Goal: Communication & Community: Answer question/provide support

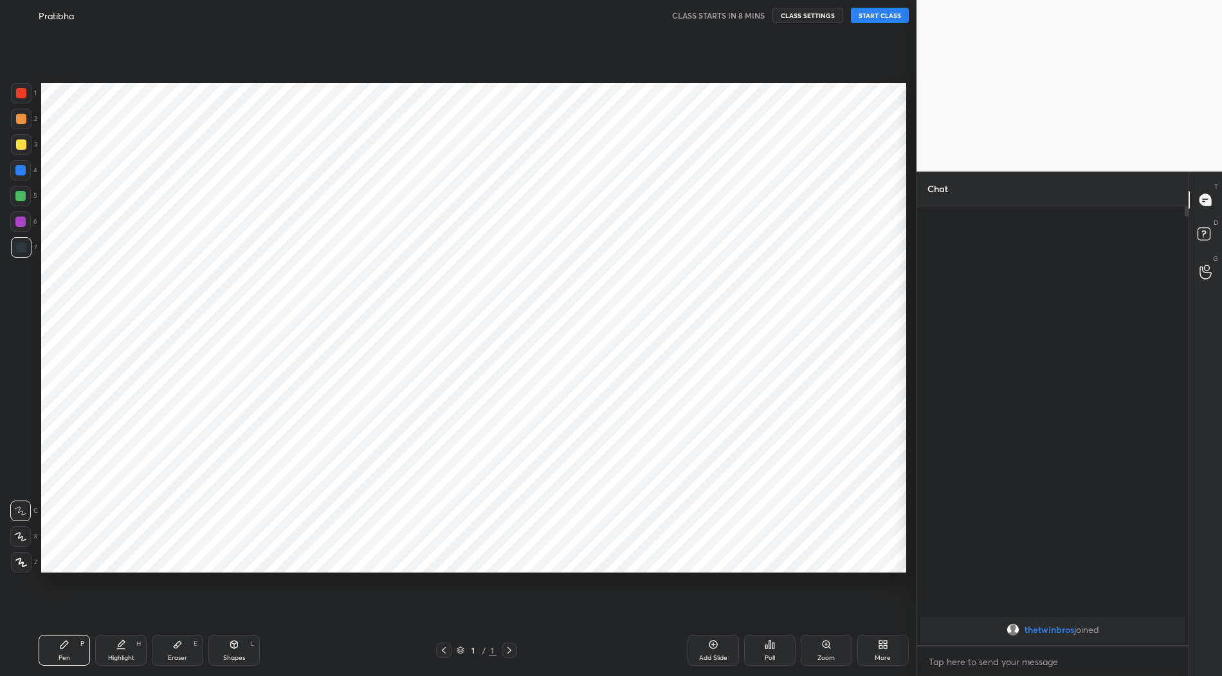
scroll to position [63709, 63439]
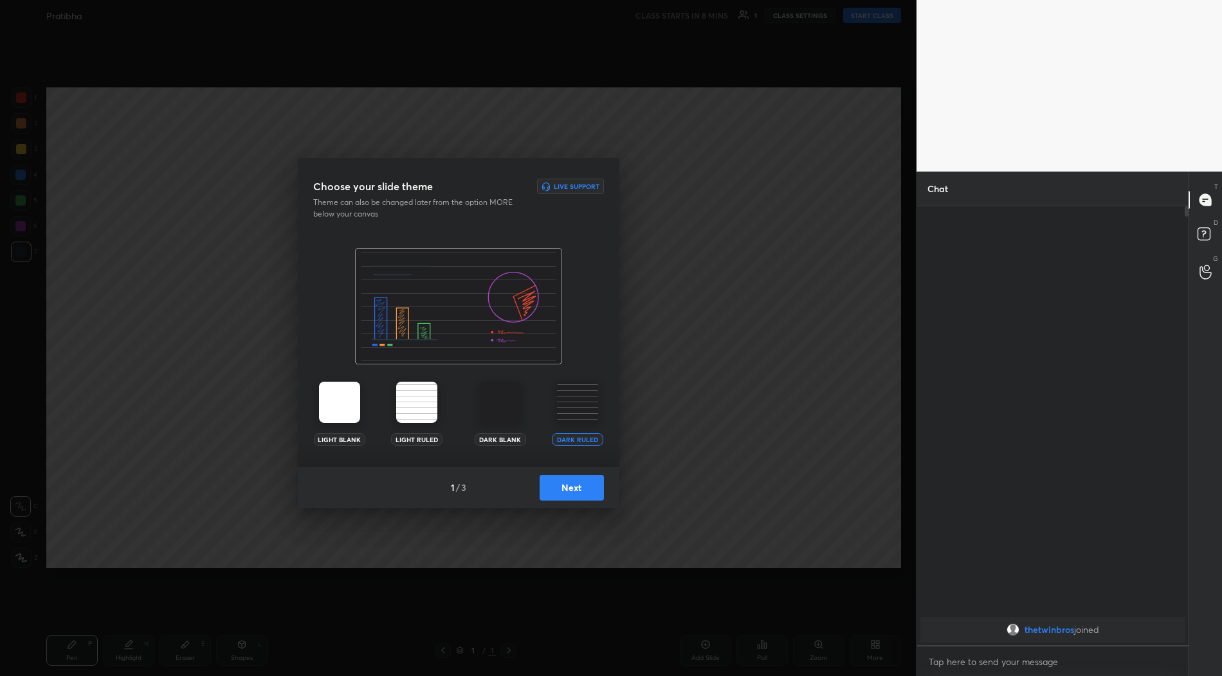
click at [557, 471] on div "1 / 3 Next" at bounding box center [459, 487] width 322 height 41
click at [559, 491] on button "Next" at bounding box center [572, 488] width 64 height 26
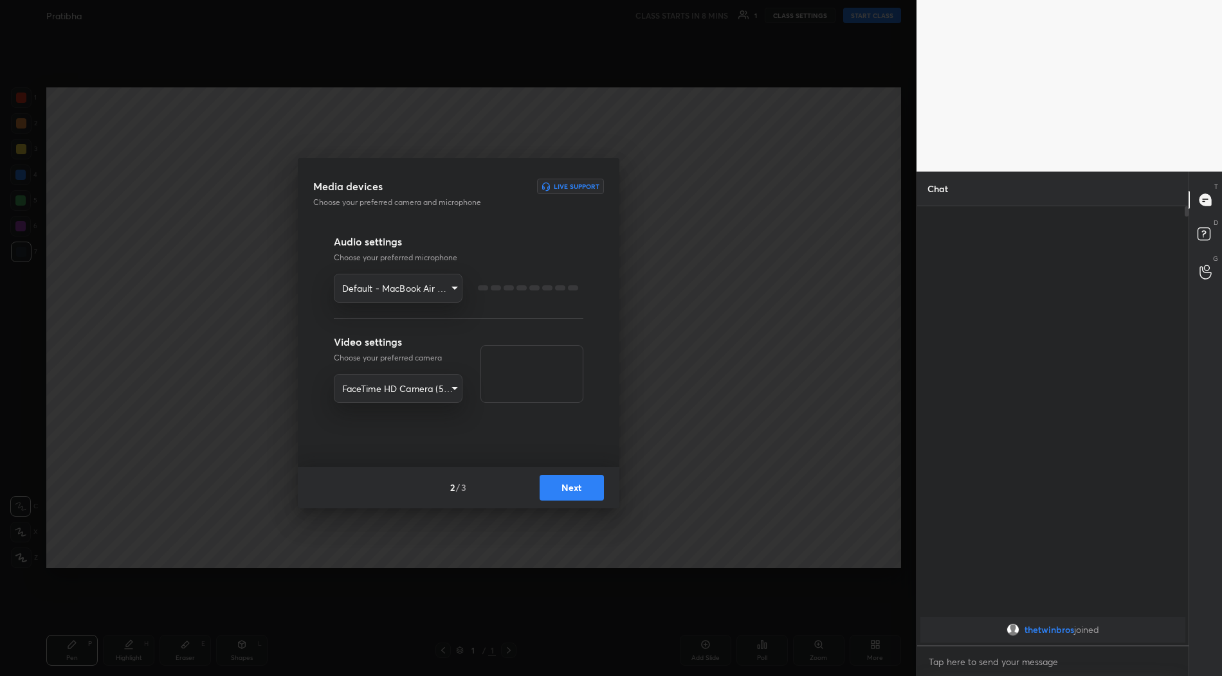
click at [559, 491] on button "Next" at bounding box center [572, 488] width 64 height 26
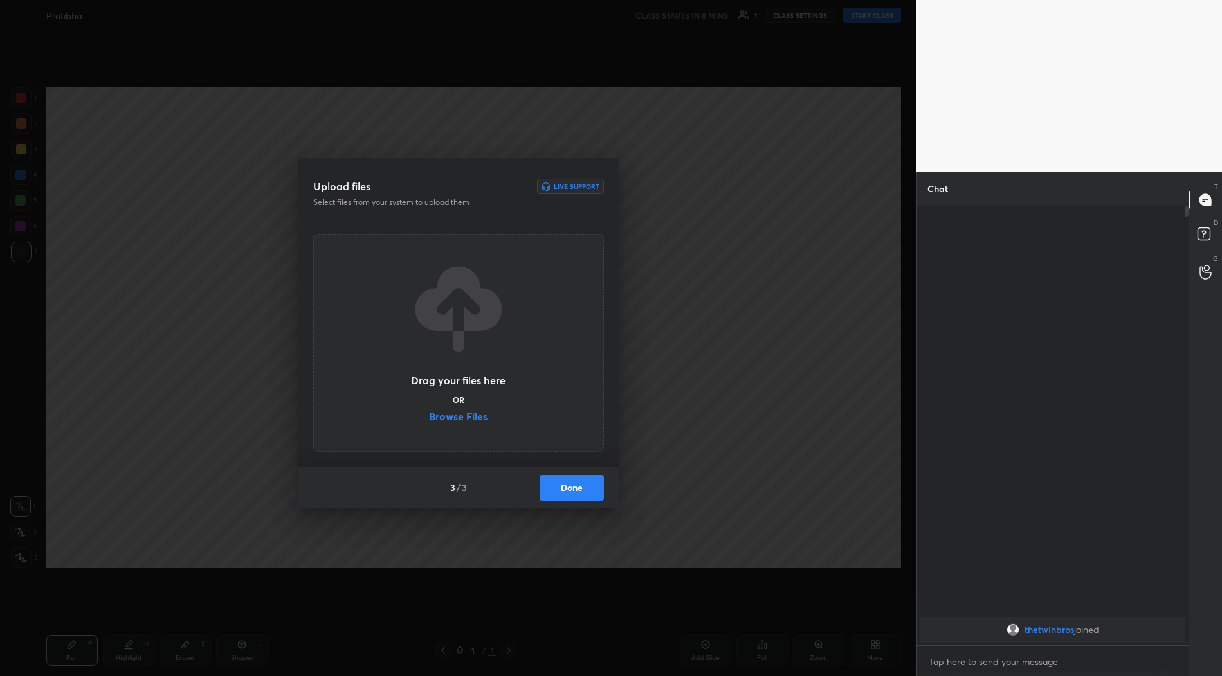
click at [559, 491] on button "Done" at bounding box center [572, 488] width 64 height 26
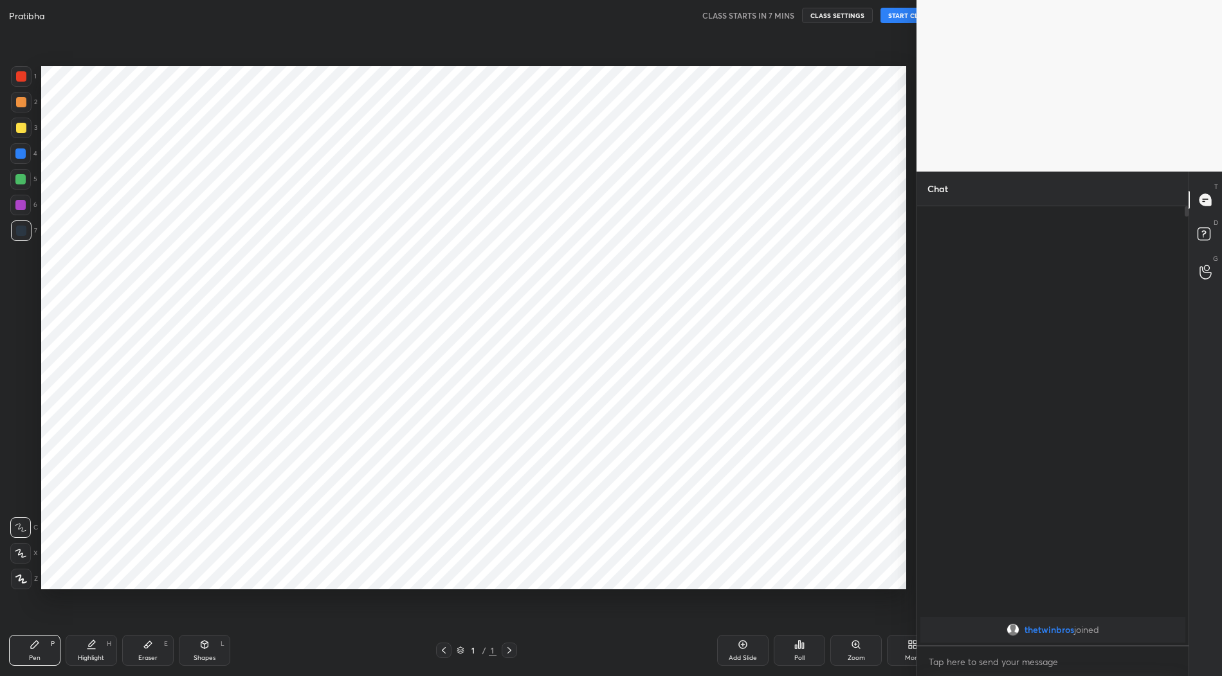
scroll to position [63709, 63439]
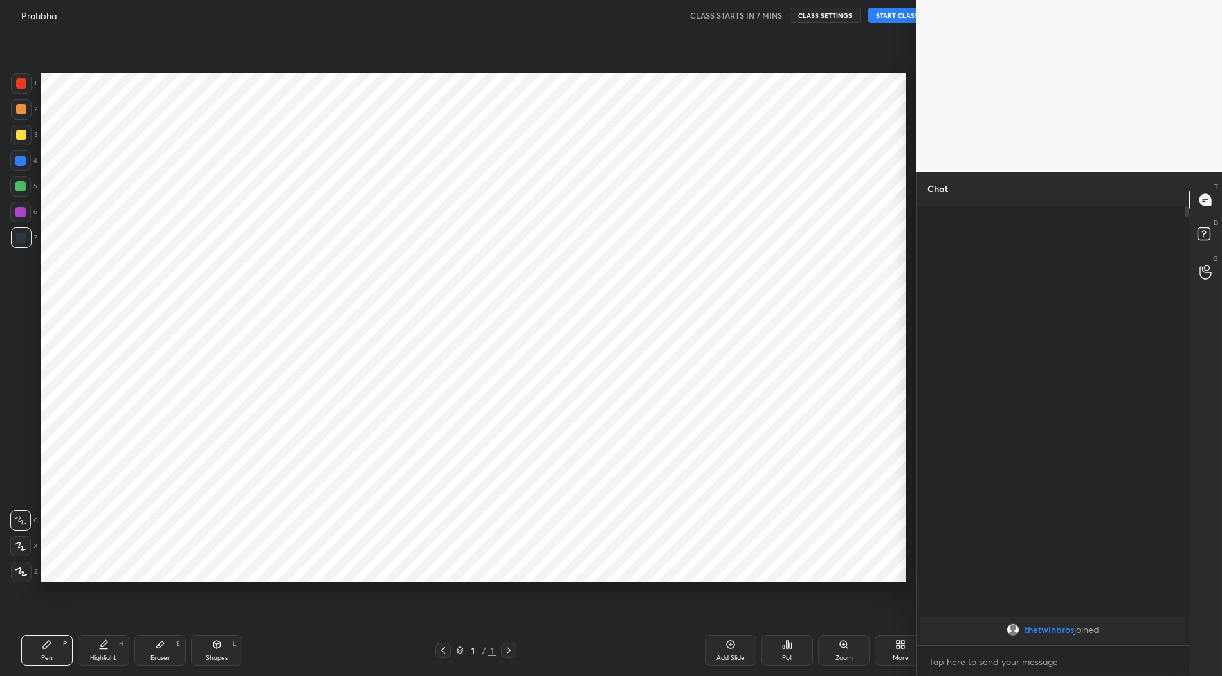
scroll to position [63709, 63439]
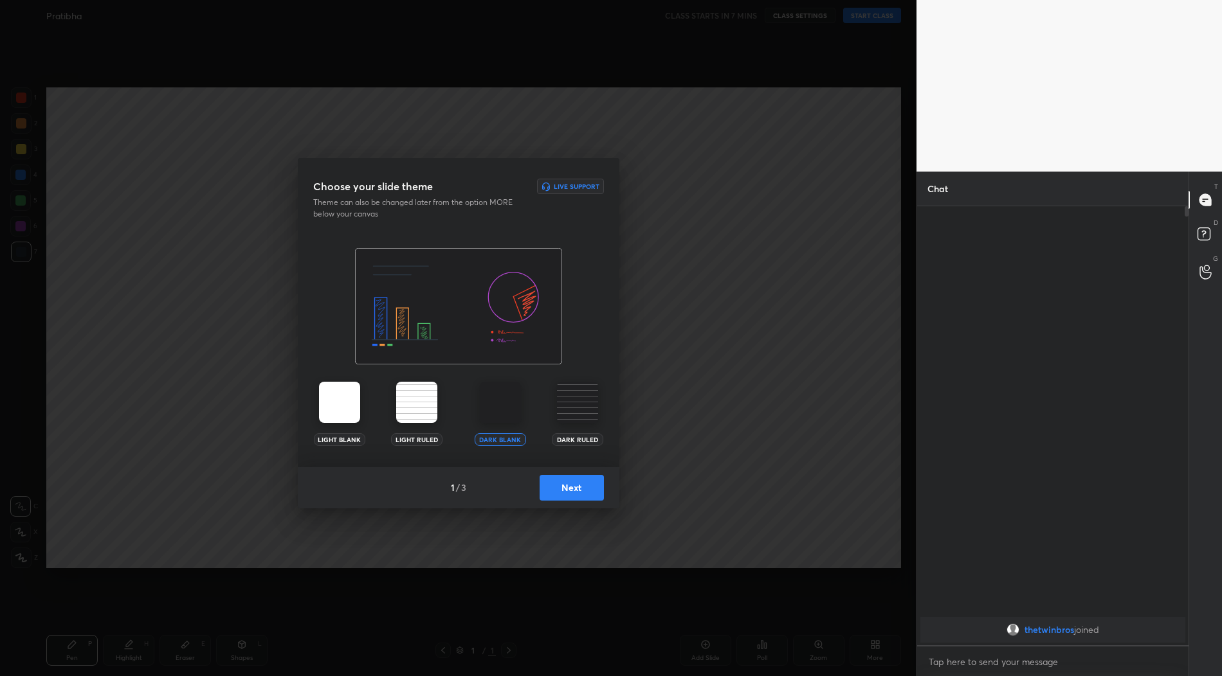
click at [579, 413] on img at bounding box center [577, 402] width 41 height 41
click at [572, 491] on button "Next" at bounding box center [572, 488] width 64 height 26
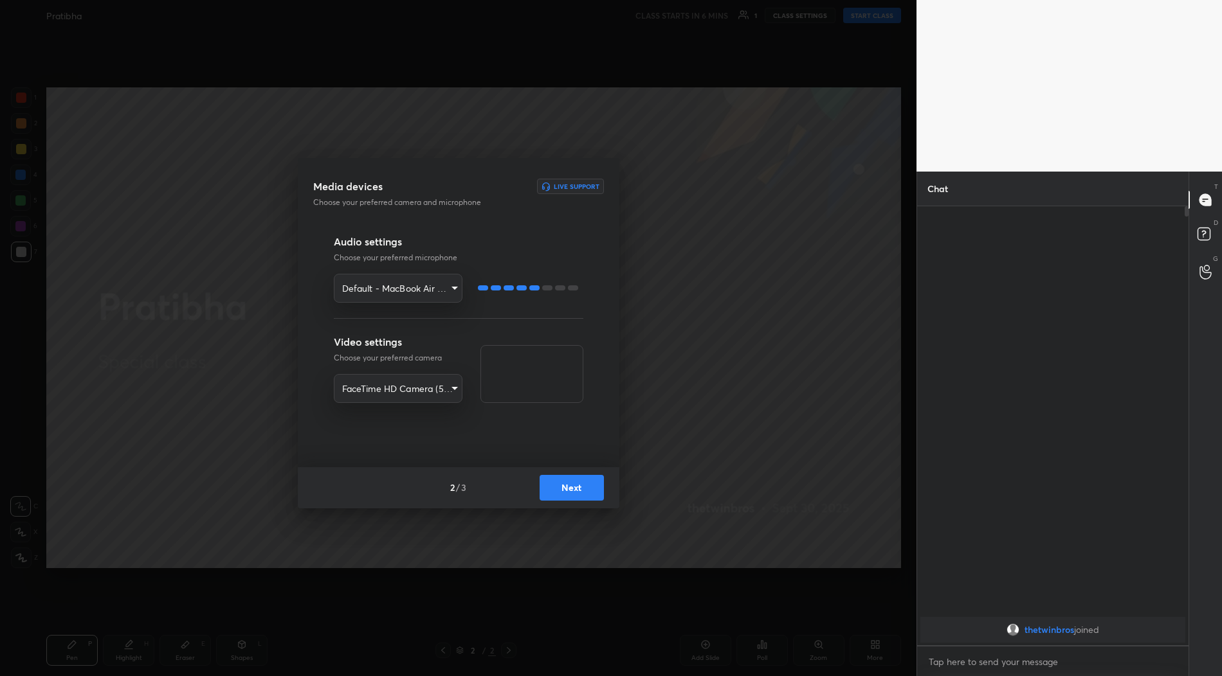
click at [388, 289] on body "1 2 3 4 5 6 7 R O A L C X Z Erase all C X Z Pratibha CLASS STARTS IN 6 MINS 1 C…" at bounding box center [611, 338] width 1222 height 676
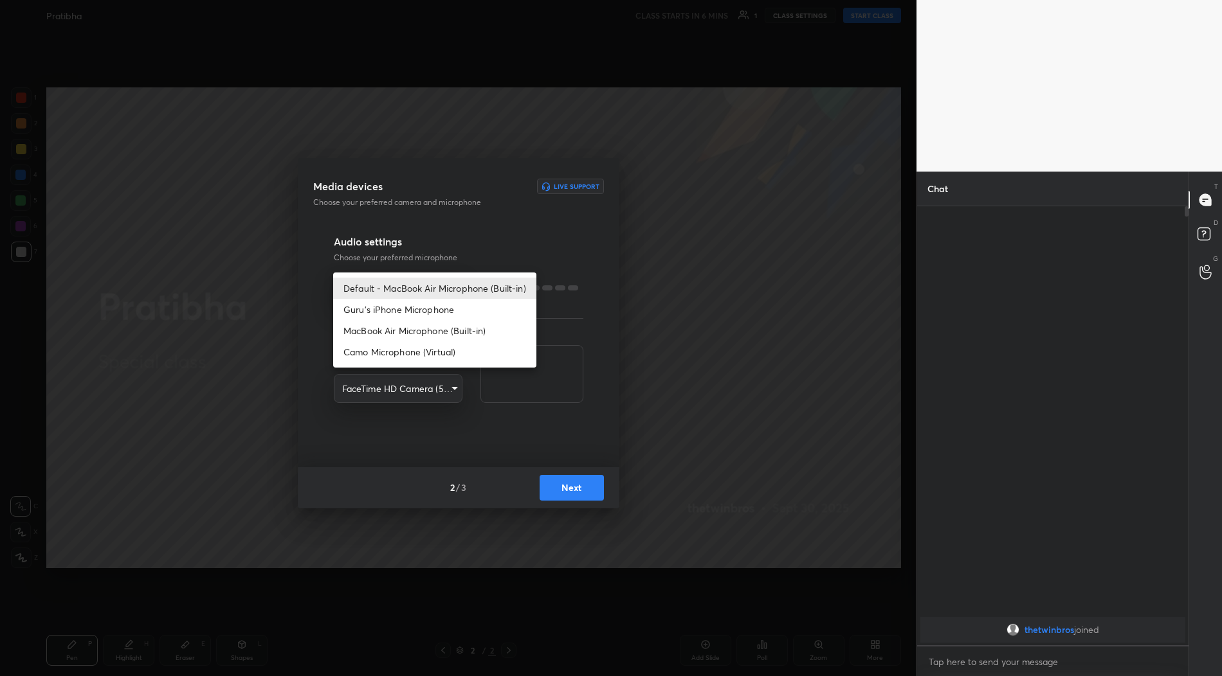
click at [422, 252] on div at bounding box center [611, 338] width 1222 height 676
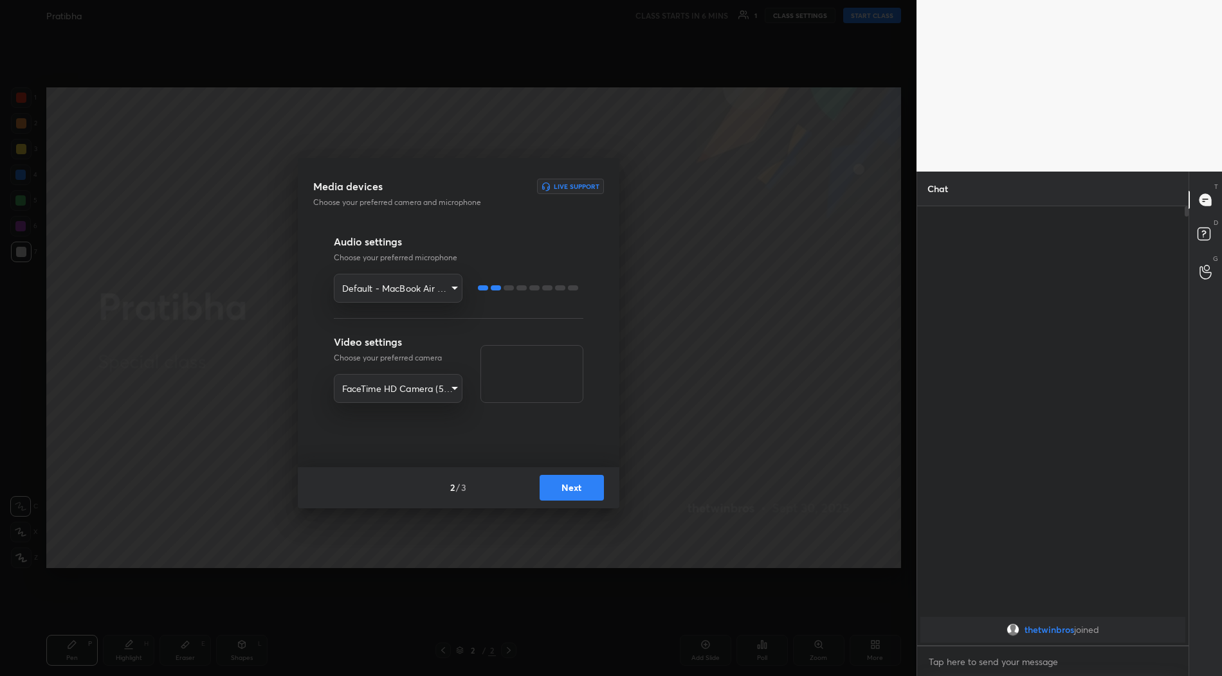
click at [578, 493] on button "Next" at bounding box center [572, 488] width 64 height 26
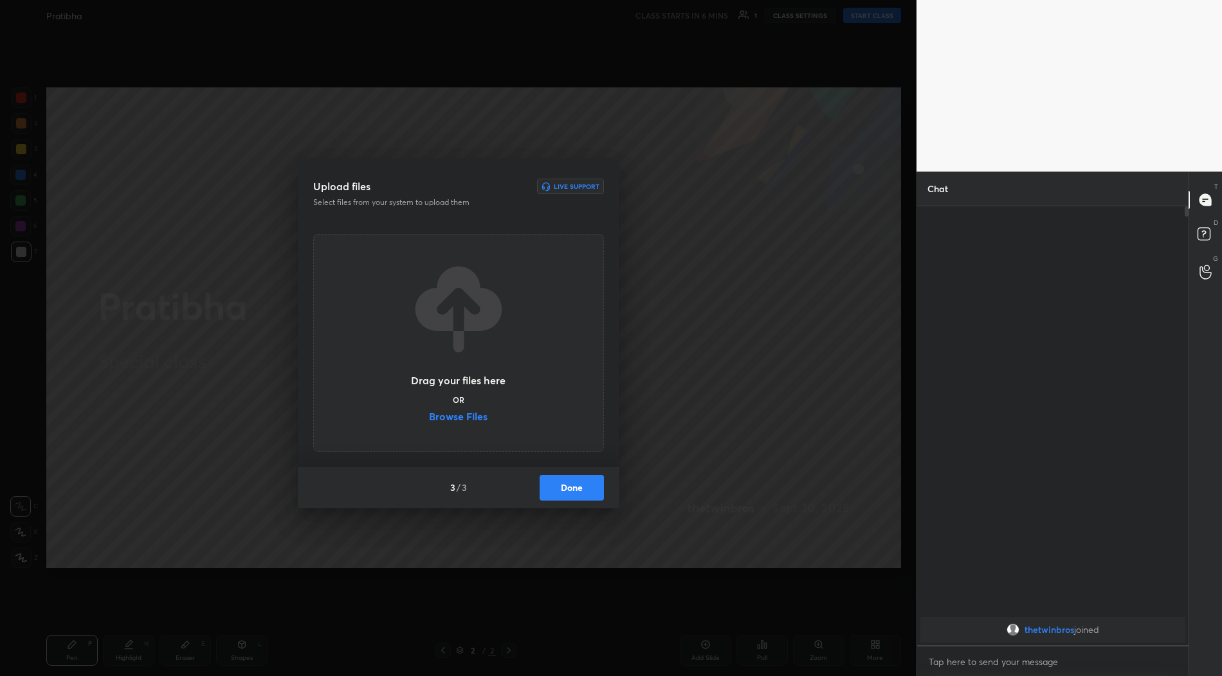
click at [446, 413] on label "Browse Files" at bounding box center [458, 419] width 59 height 14
click at [429, 413] on input "Browse Files" at bounding box center [429, 419] width 0 height 14
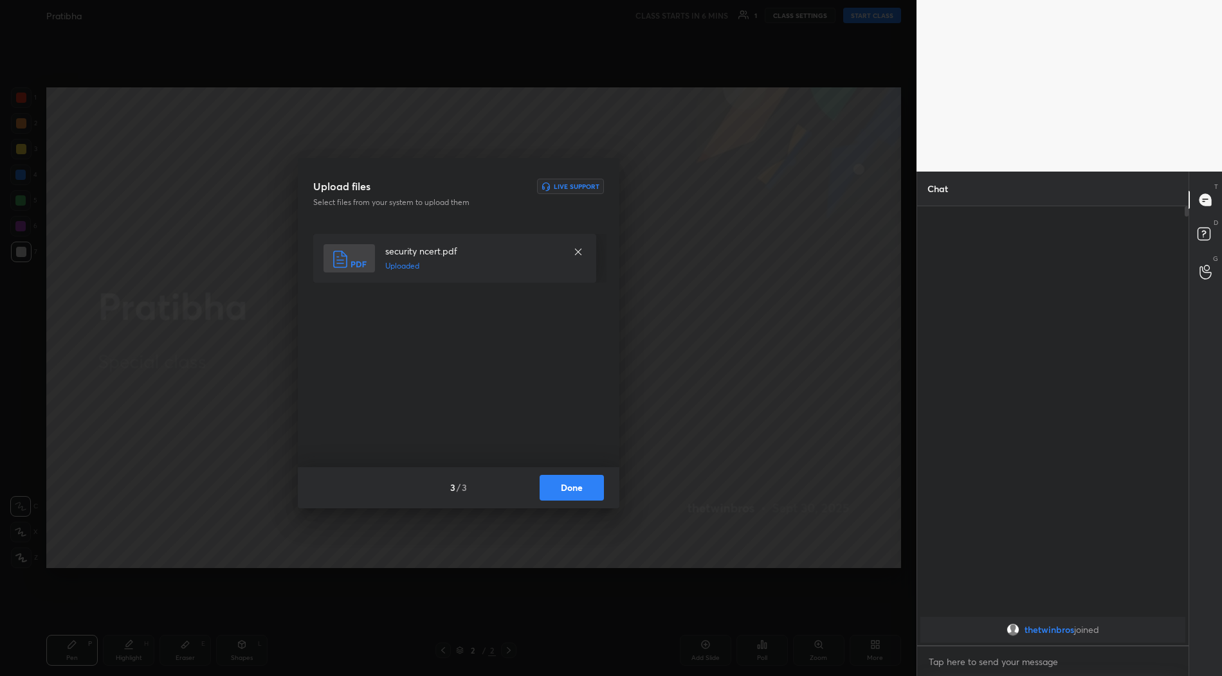
click at [565, 490] on button "Done" at bounding box center [572, 488] width 64 height 26
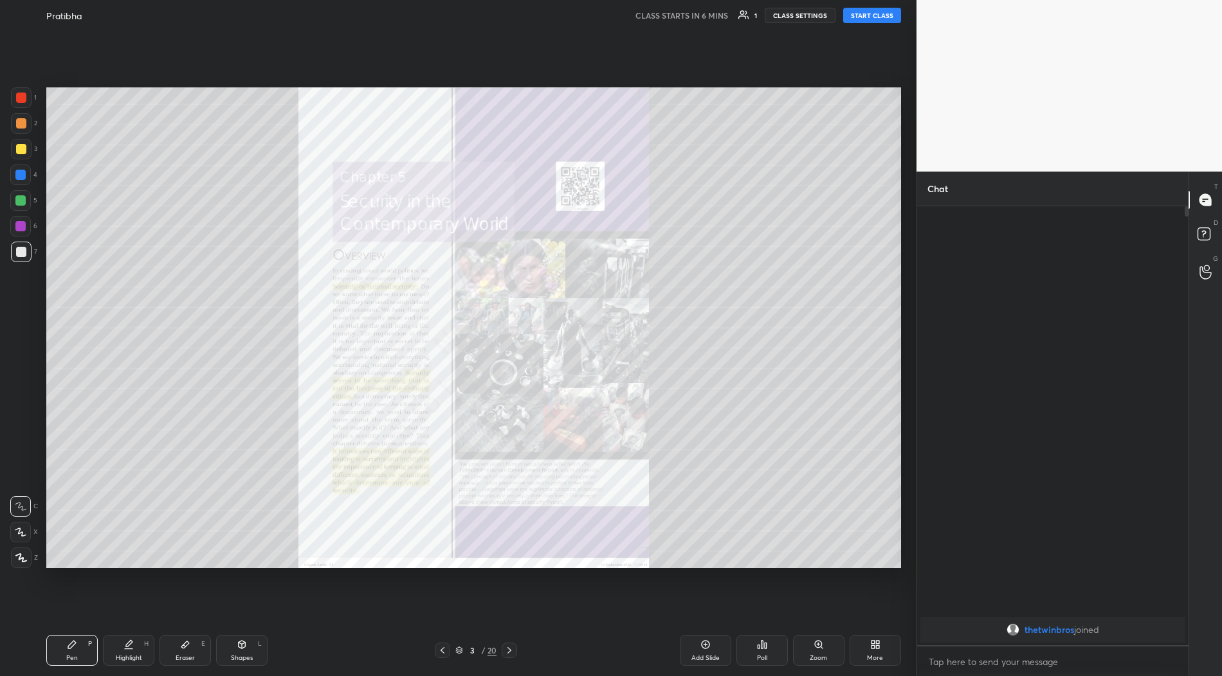
click at [22, 96] on div at bounding box center [21, 98] width 10 height 10
click at [813, 664] on div "Zoom" at bounding box center [818, 650] width 51 height 31
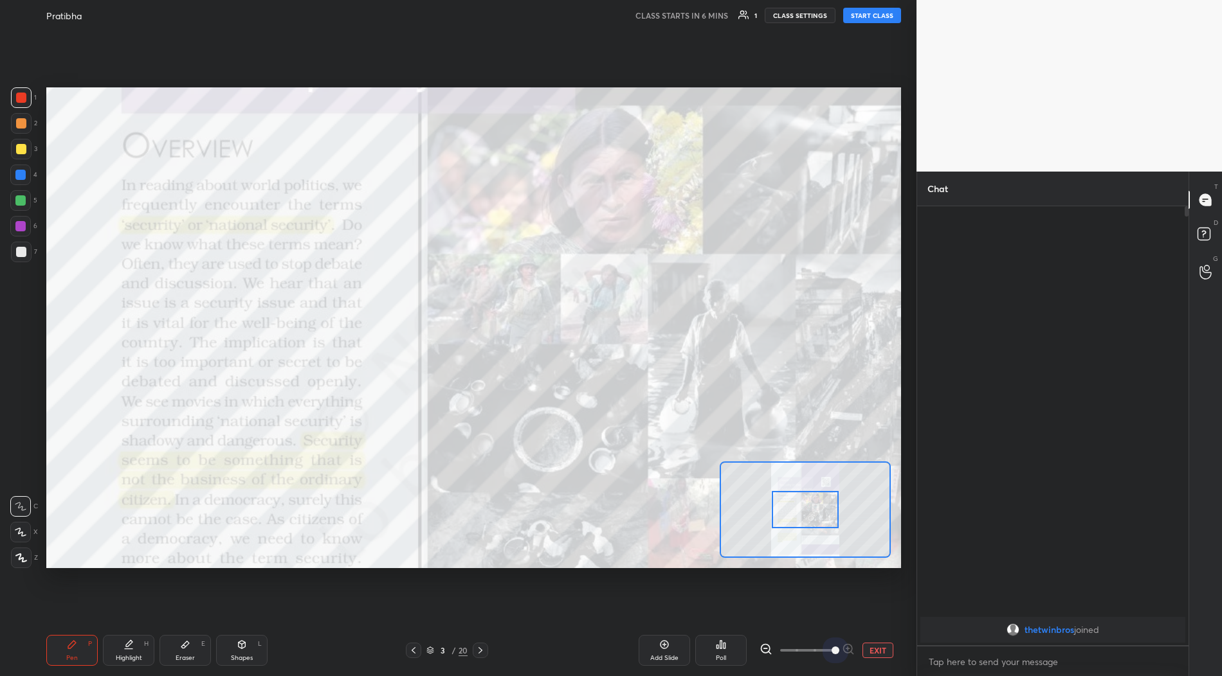
drag, startPoint x: 803, startPoint y: 652, endPoint x: 891, endPoint y: 655, distance: 88.1
click at [891, 655] on div "EXIT" at bounding box center [829, 650] width 141 height 15
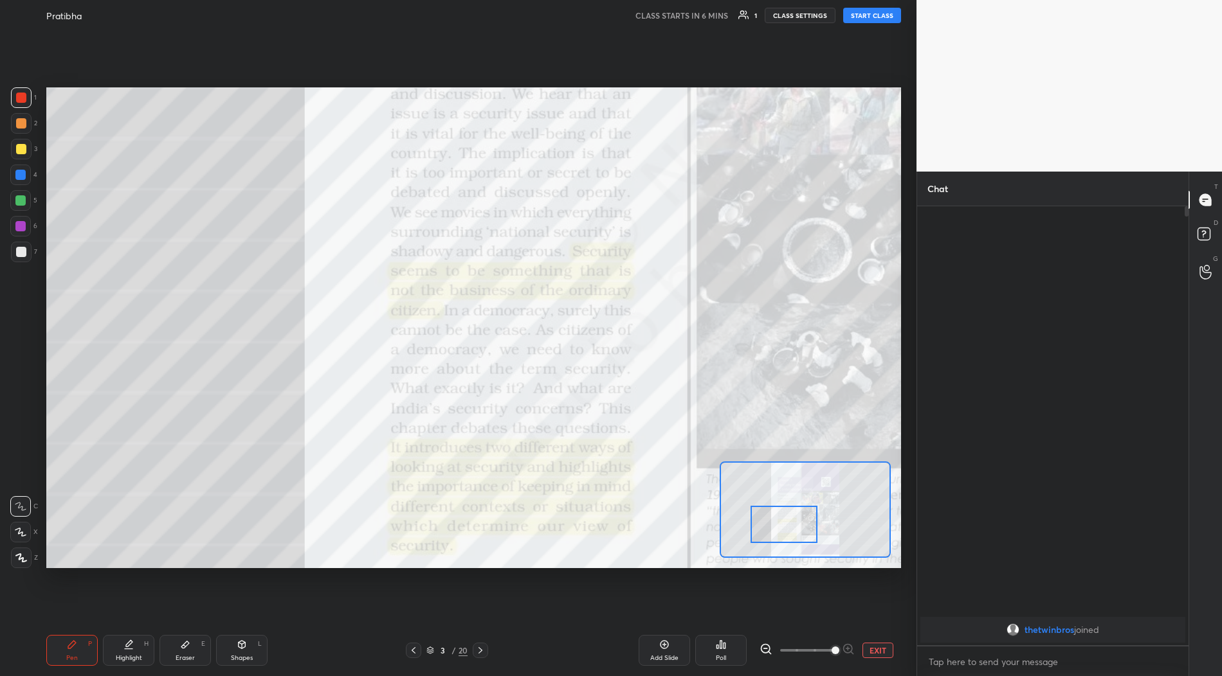
drag, startPoint x: 804, startPoint y: 512, endPoint x: 783, endPoint y: 527, distance: 25.9
click at [783, 527] on div at bounding box center [784, 524] width 68 height 37
click at [664, 658] on div "Add Slide" at bounding box center [664, 658] width 28 height 6
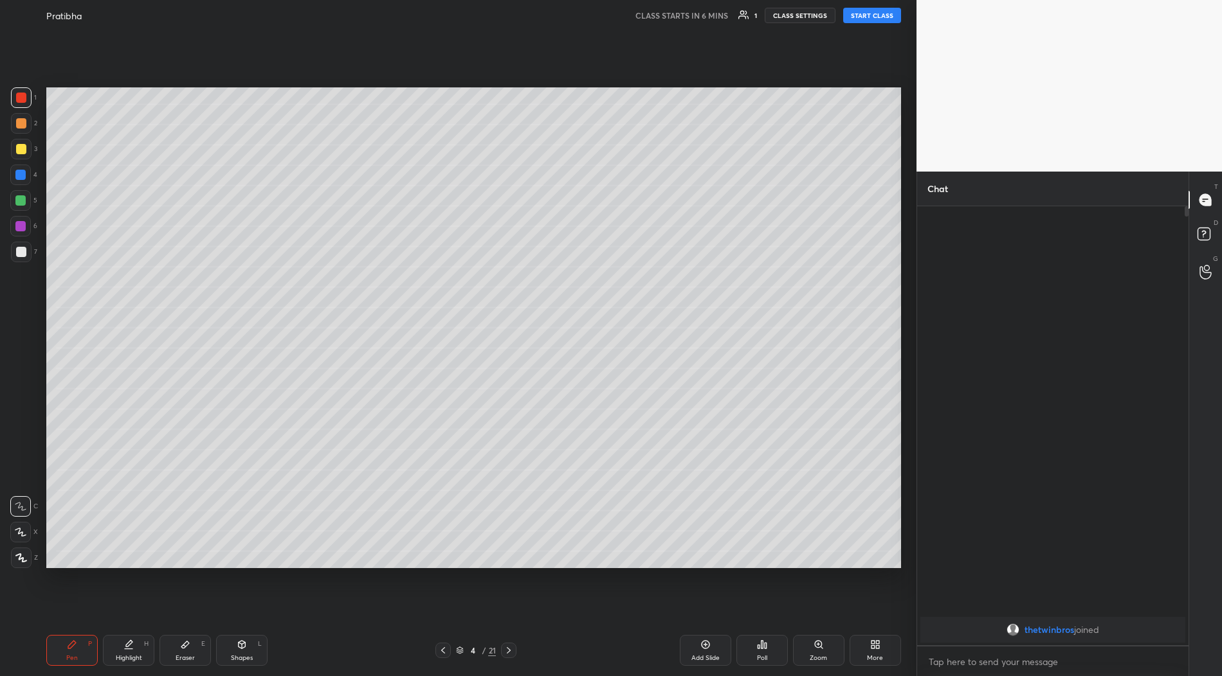
click at [460, 649] on icon at bounding box center [460, 651] width 8 height 8
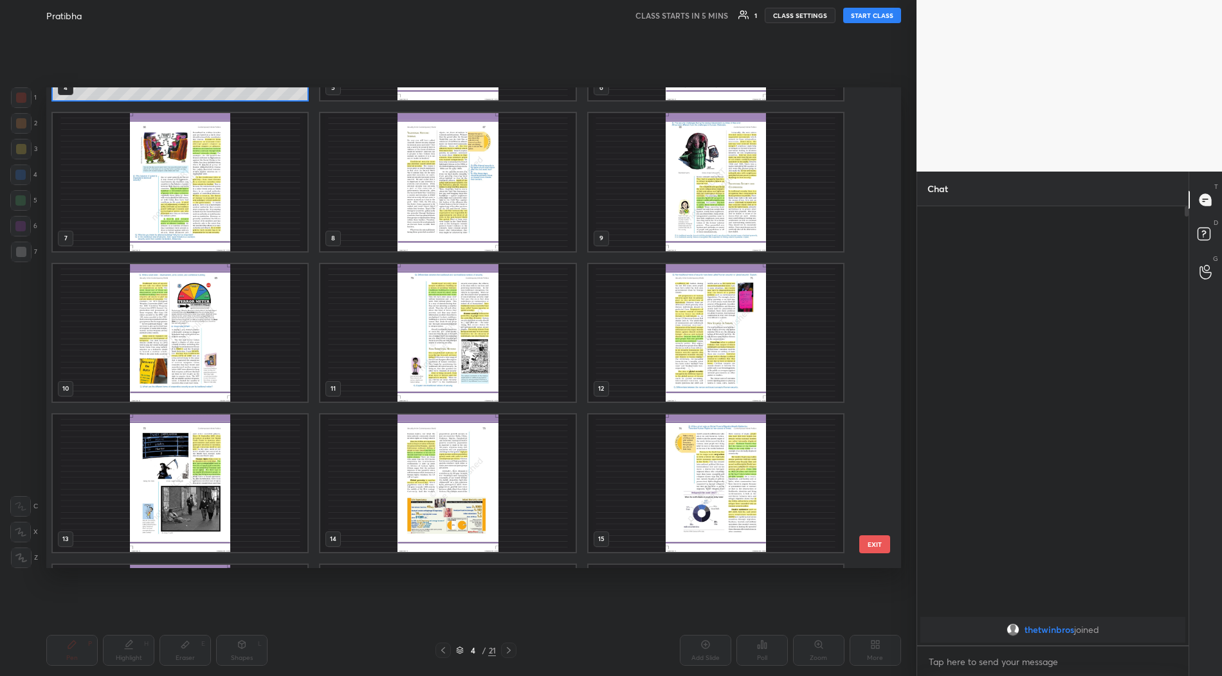
scroll to position [295, 0]
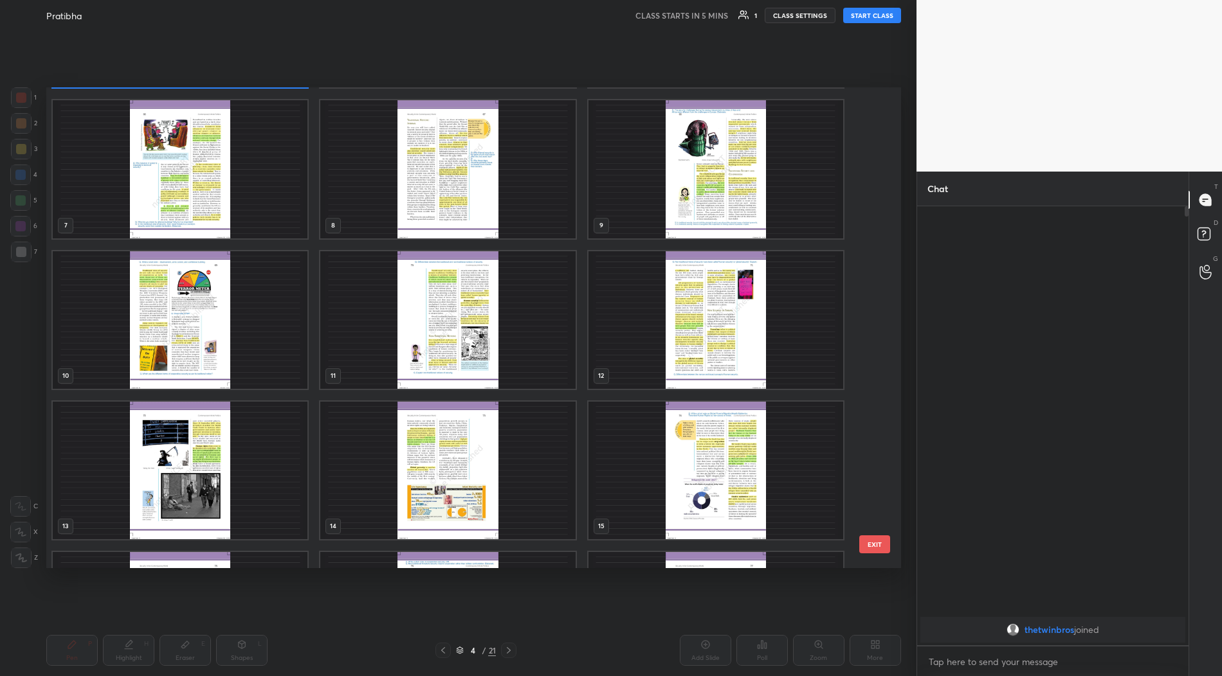
click at [433, 354] on img "grid" at bounding box center [447, 320] width 255 height 138
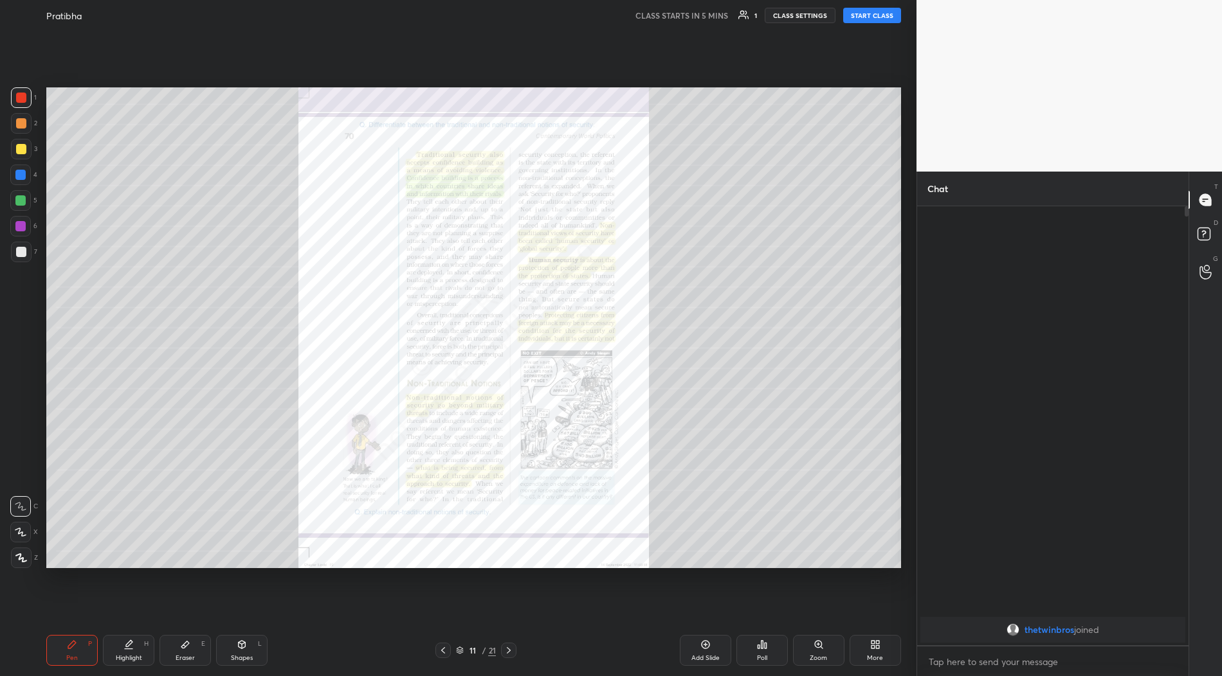
click at [856, 21] on button "START CLASS" at bounding box center [872, 15] width 58 height 15
click at [741, 20] on button "mute" at bounding box center [739, 15] width 46 height 15
click at [741, 20] on button "unmute" at bounding box center [739, 15] width 46 height 15
click at [1204, 271] on icon at bounding box center [1205, 272] width 12 height 15
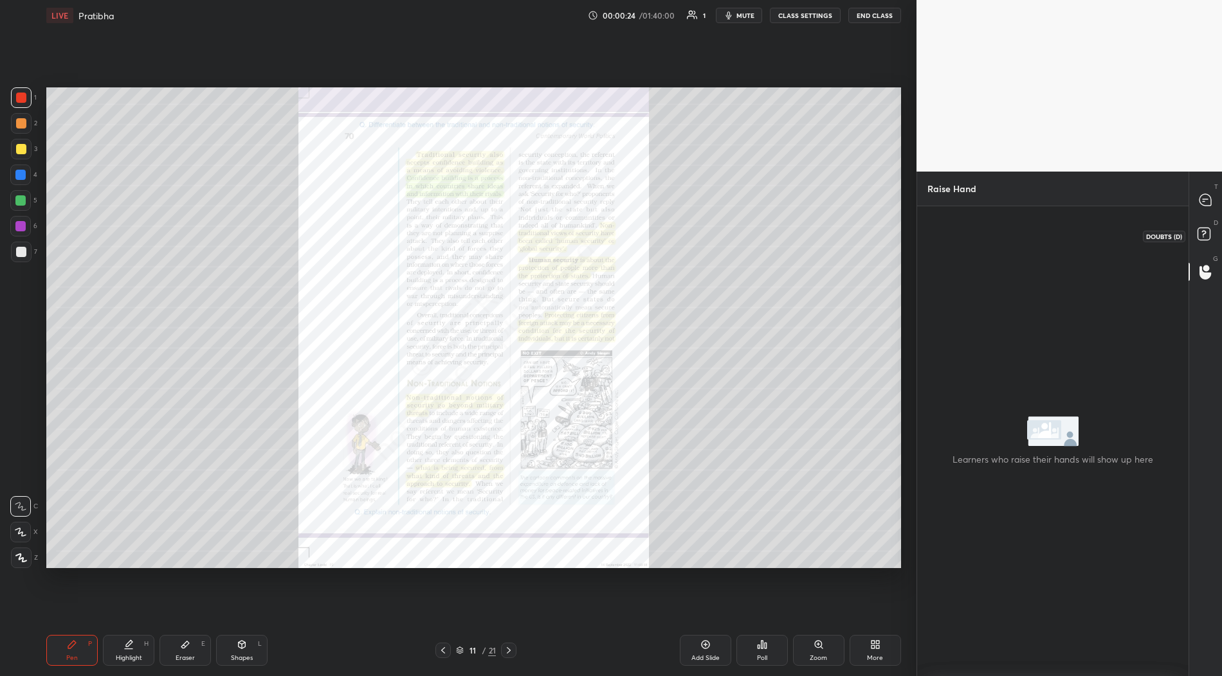
click at [1201, 237] on rect at bounding box center [1203, 234] width 12 height 12
click at [1200, 203] on icon at bounding box center [1205, 200] width 12 height 12
type textarea "x"
click at [879, 19] on button "END CLASS" at bounding box center [874, 15] width 53 height 15
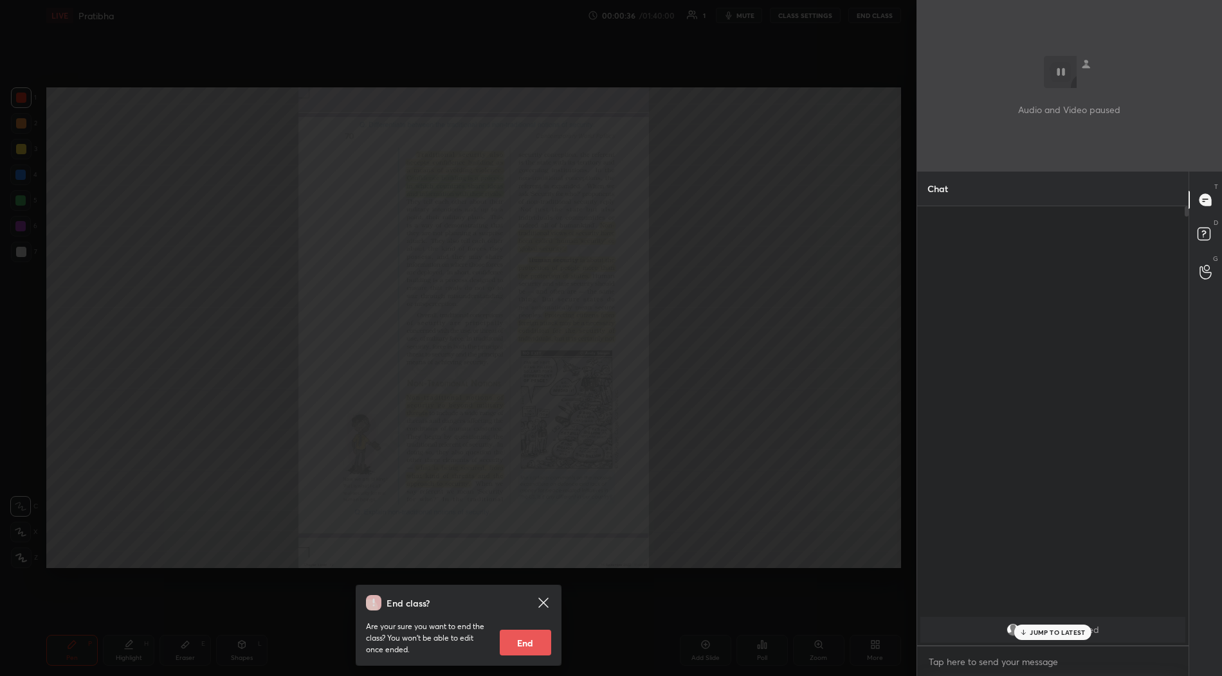
click at [548, 601] on icon at bounding box center [543, 602] width 15 height 15
